Goal: Task Accomplishment & Management: Use online tool/utility

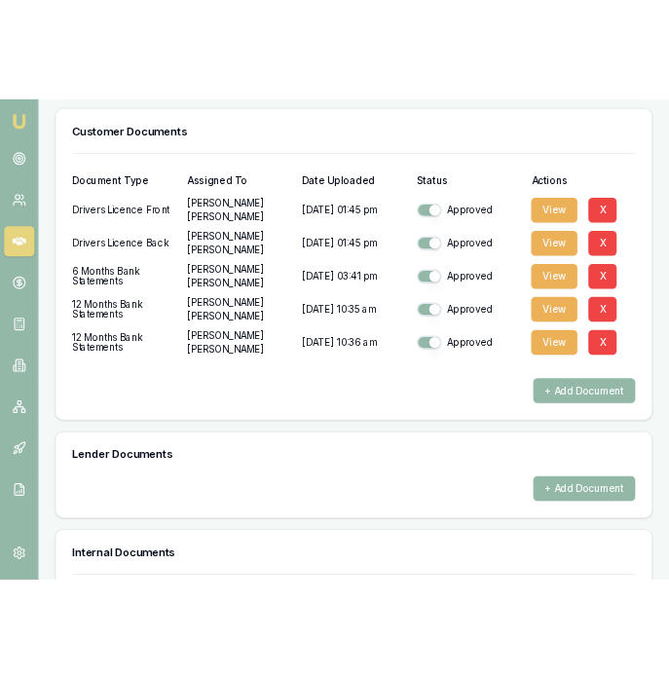
scroll to position [888, 0]
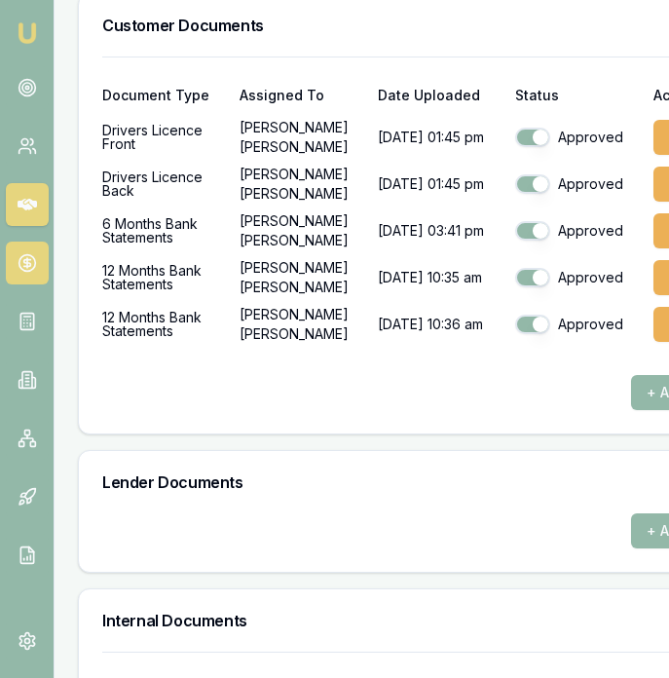
click at [21, 273] on link at bounding box center [27, 263] width 43 height 43
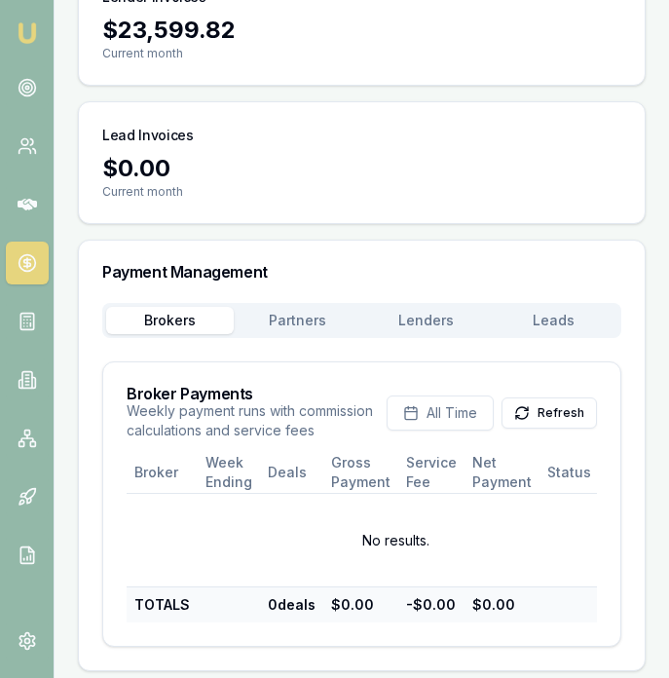
scroll to position [482, 0]
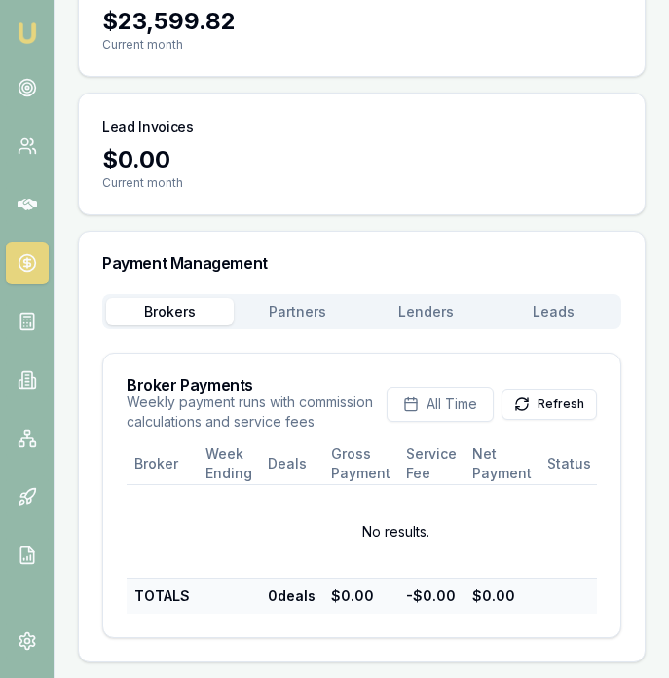
click at [295, 294] on main "Payments View your broker, partner, and lender payments Broker Payments $9,061.…" at bounding box center [362, 132] width 615 height 1059
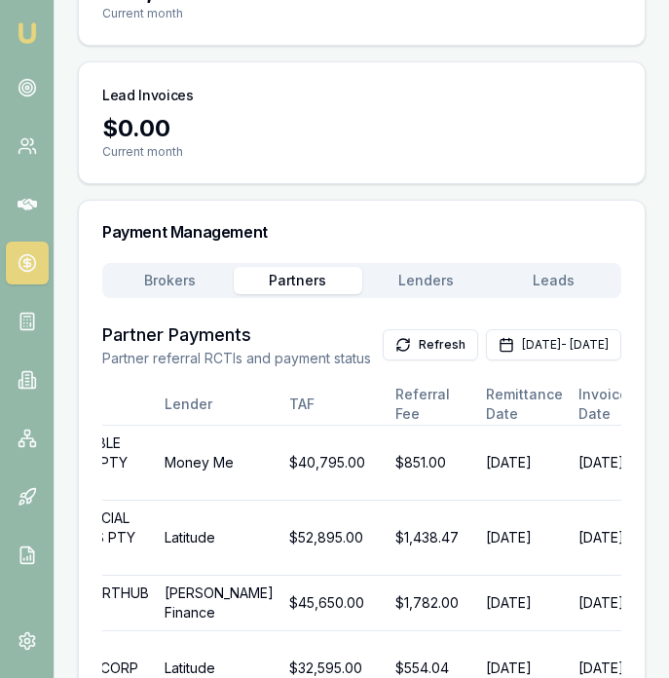
scroll to position [427, 0]
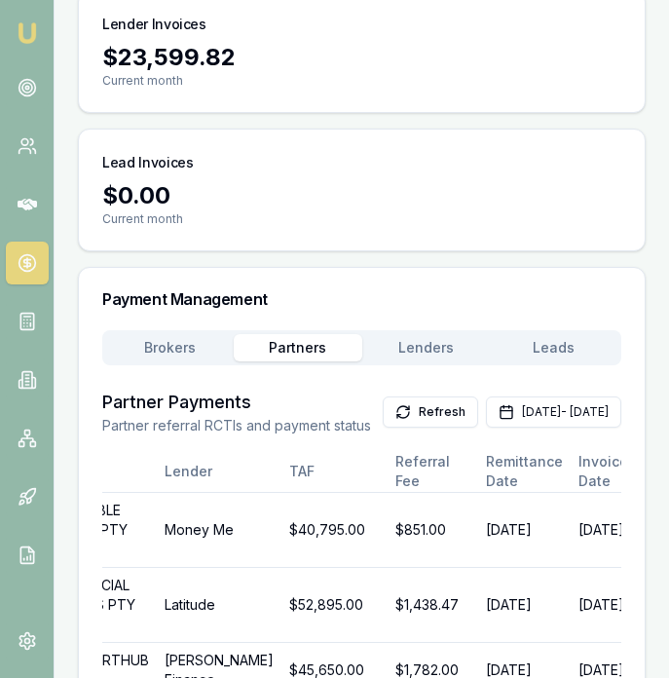
click at [410, 284] on div "Payment Management Brokers Partners Lenders Leads Partner Payments Partner refe…" at bounding box center [362, 621] width 568 height 708
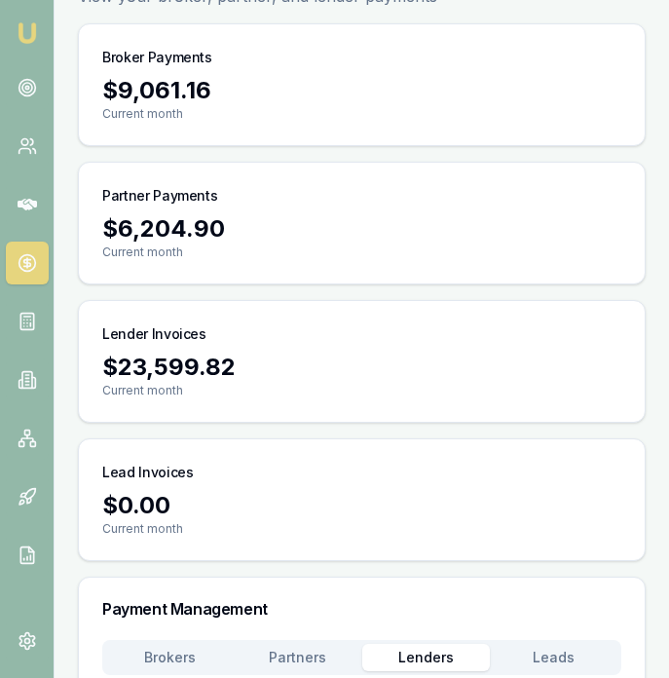
scroll to position [0, 0]
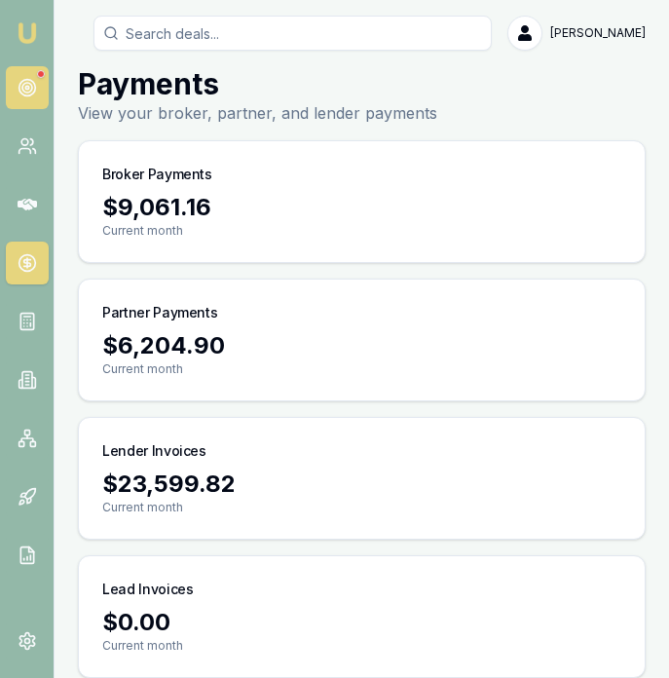
click at [31, 90] on circle at bounding box center [27, 88] width 10 height 10
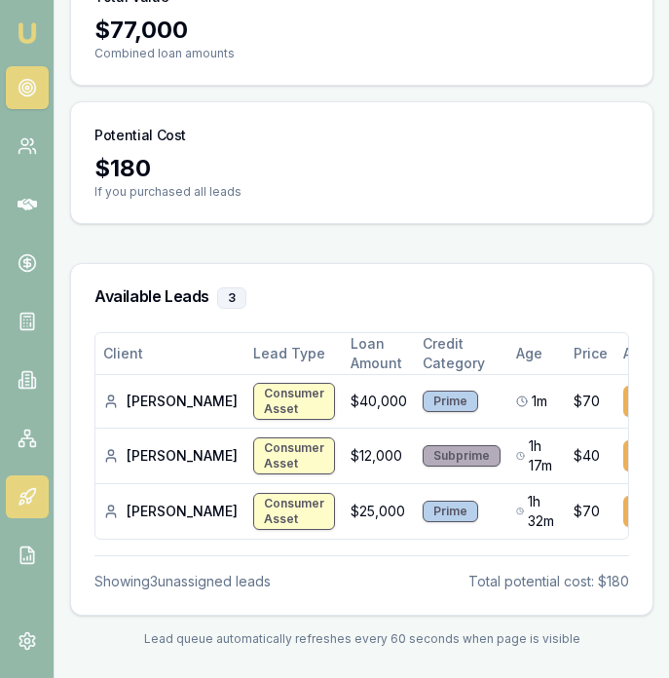
scroll to position [297, 0]
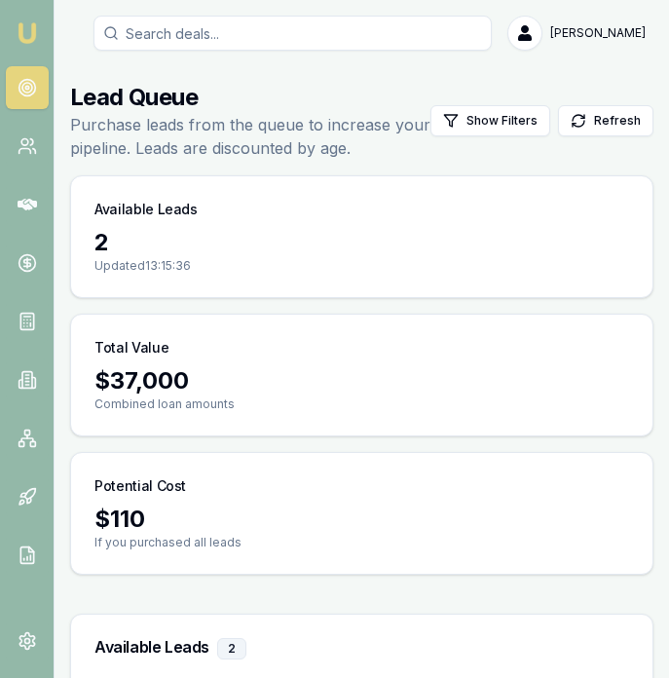
click at [28, 20] on link "Emu Broker" at bounding box center [27, 33] width 35 height 35
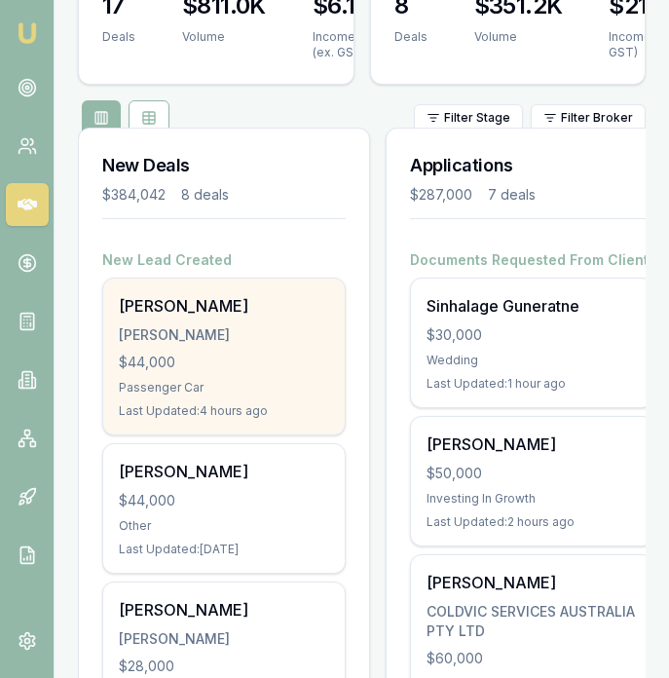
scroll to position [347, 0]
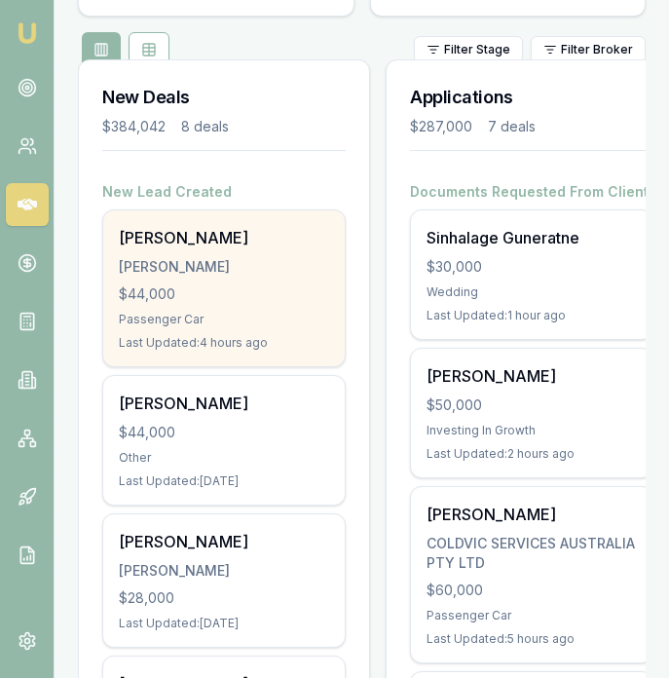
click at [274, 323] on div "Passenger Car" at bounding box center [224, 320] width 210 height 16
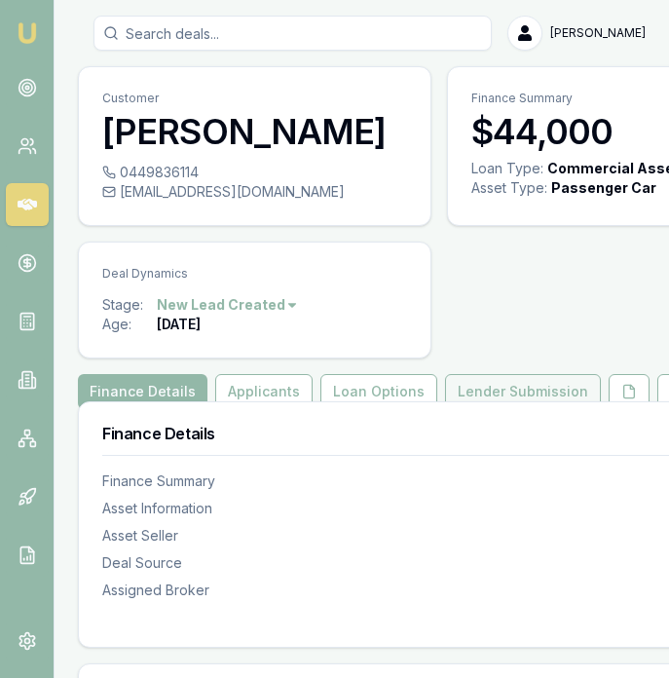
click at [543, 409] on button "Lender Submission" at bounding box center [523, 391] width 156 height 35
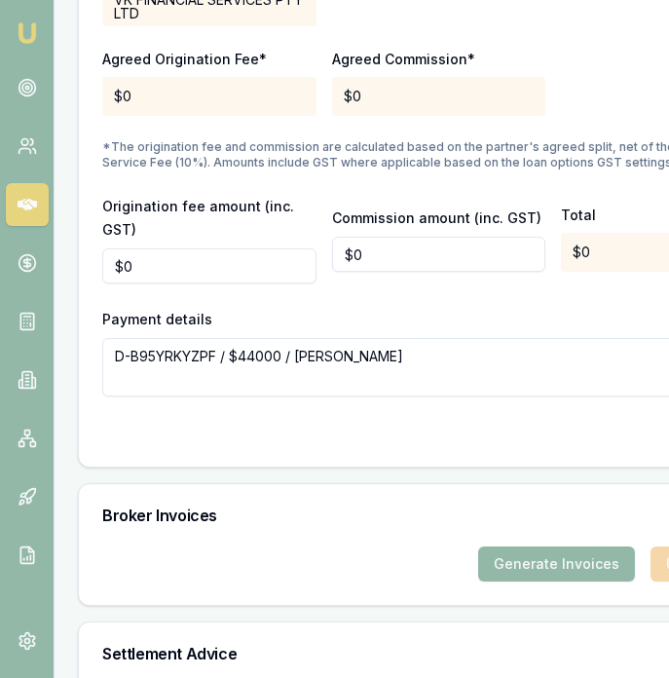
scroll to position [2554, 0]
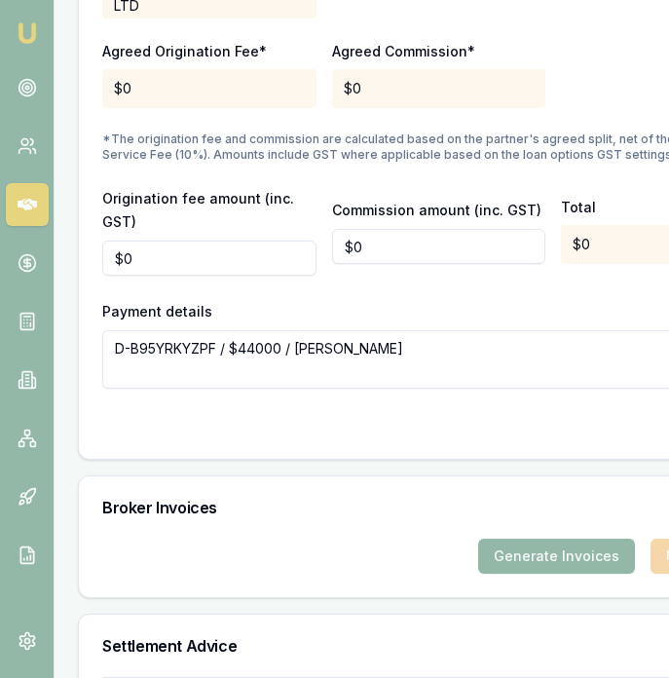
drag, startPoint x: 221, startPoint y: 388, endPoint x: 116, endPoint y: 389, distance: 105.2
click at [116, 389] on textarea "D-B95YRKYZPF / $44000 / SUKHPREET KAUR" at bounding box center [438, 359] width 673 height 58
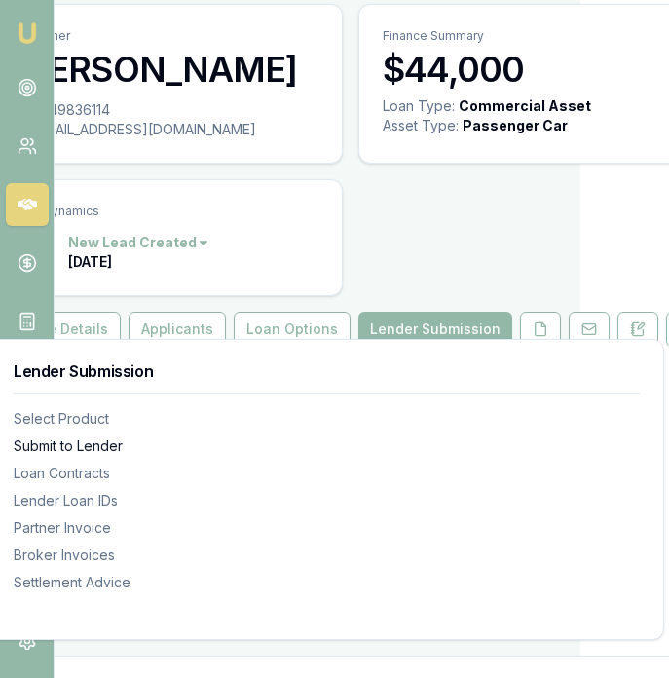
scroll to position [62, 110]
